Goal: Task Accomplishment & Management: Manage account settings

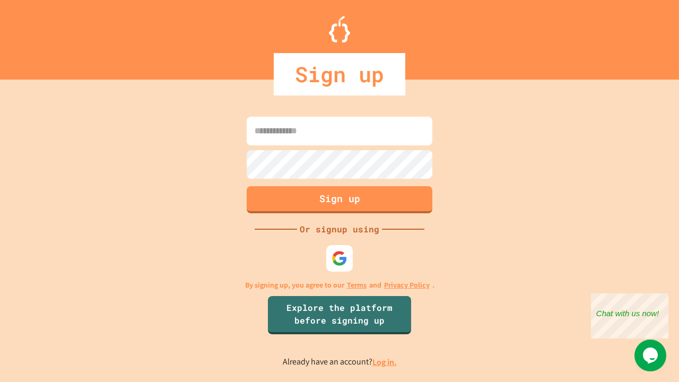
click at [385, 362] on link "Log in." at bounding box center [384, 361] width 24 height 11
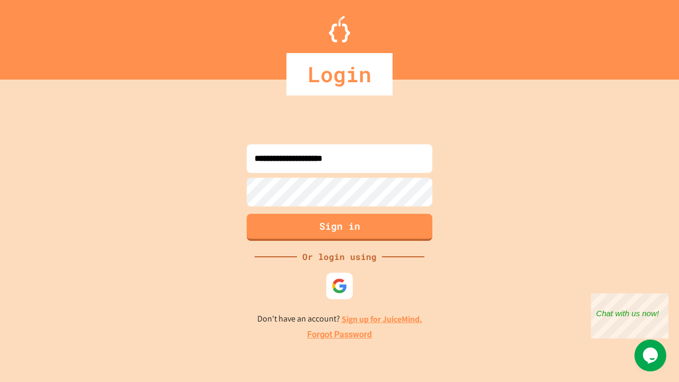
type input "**********"
